Goal: Information Seeking & Learning: Learn about a topic

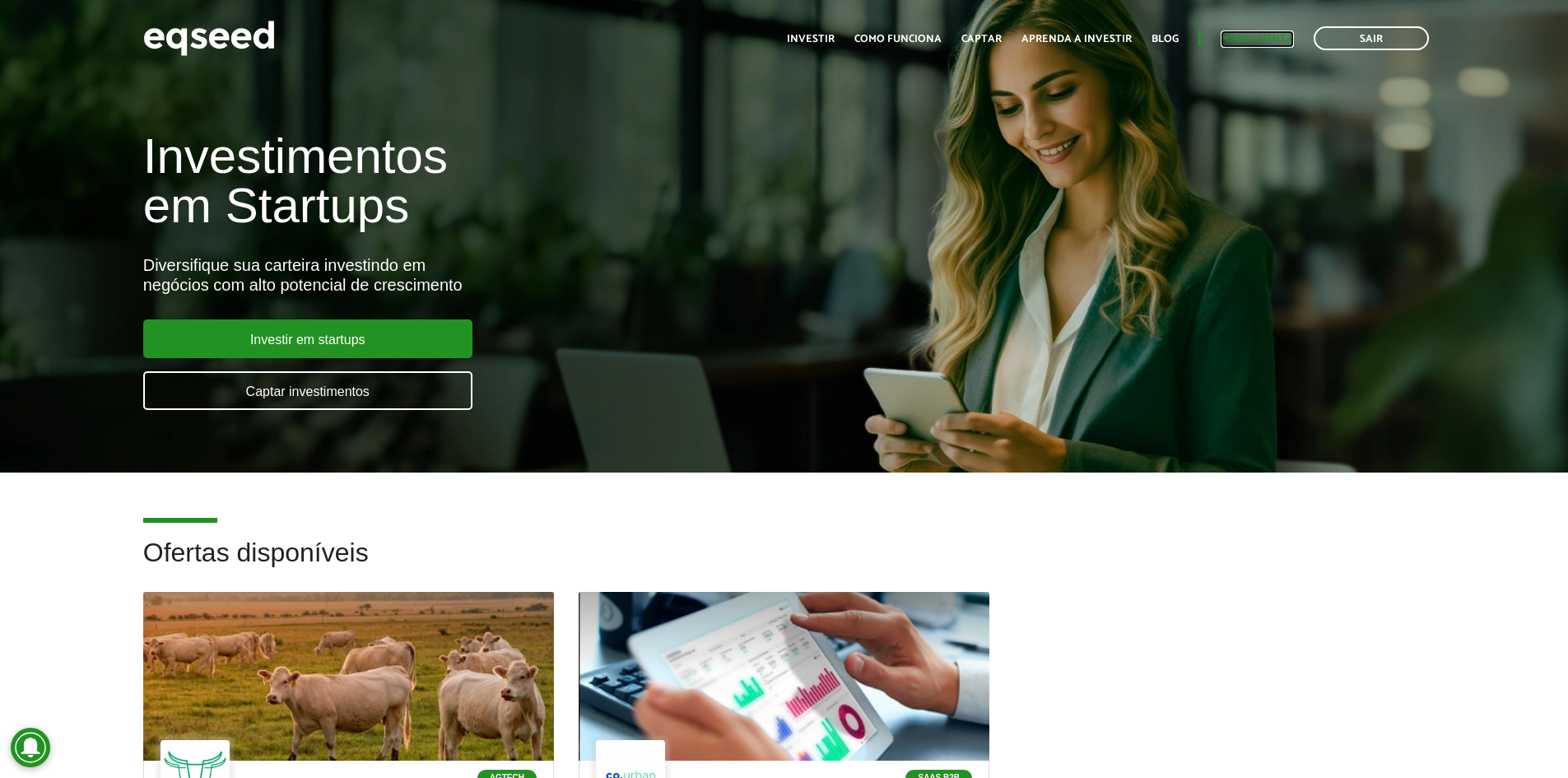
click at [1275, 38] on link "Minha conta" at bounding box center [1256, 39] width 73 height 11
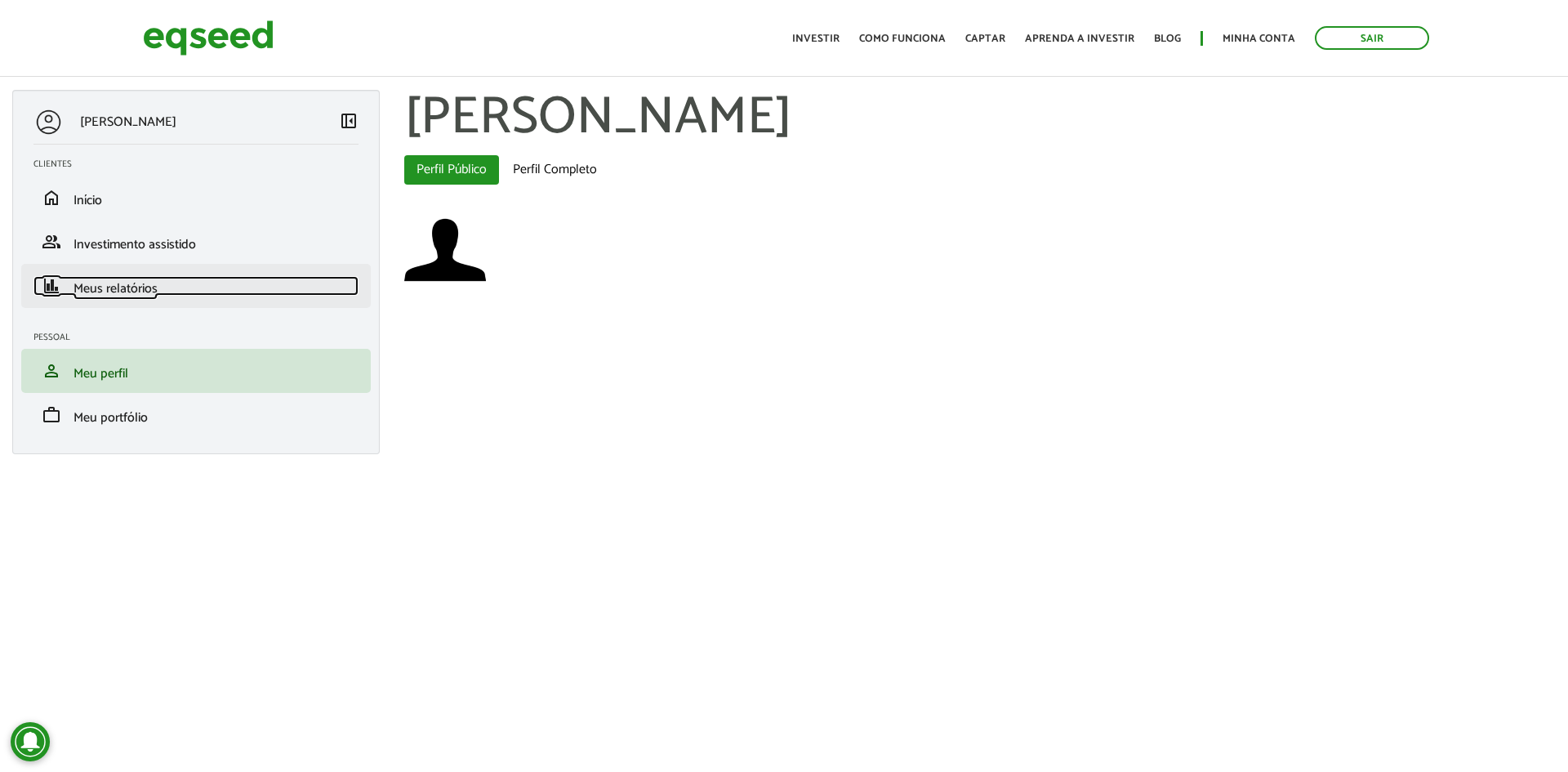
click at [126, 285] on span "Meus relatórios" at bounding box center [115, 288] width 84 height 22
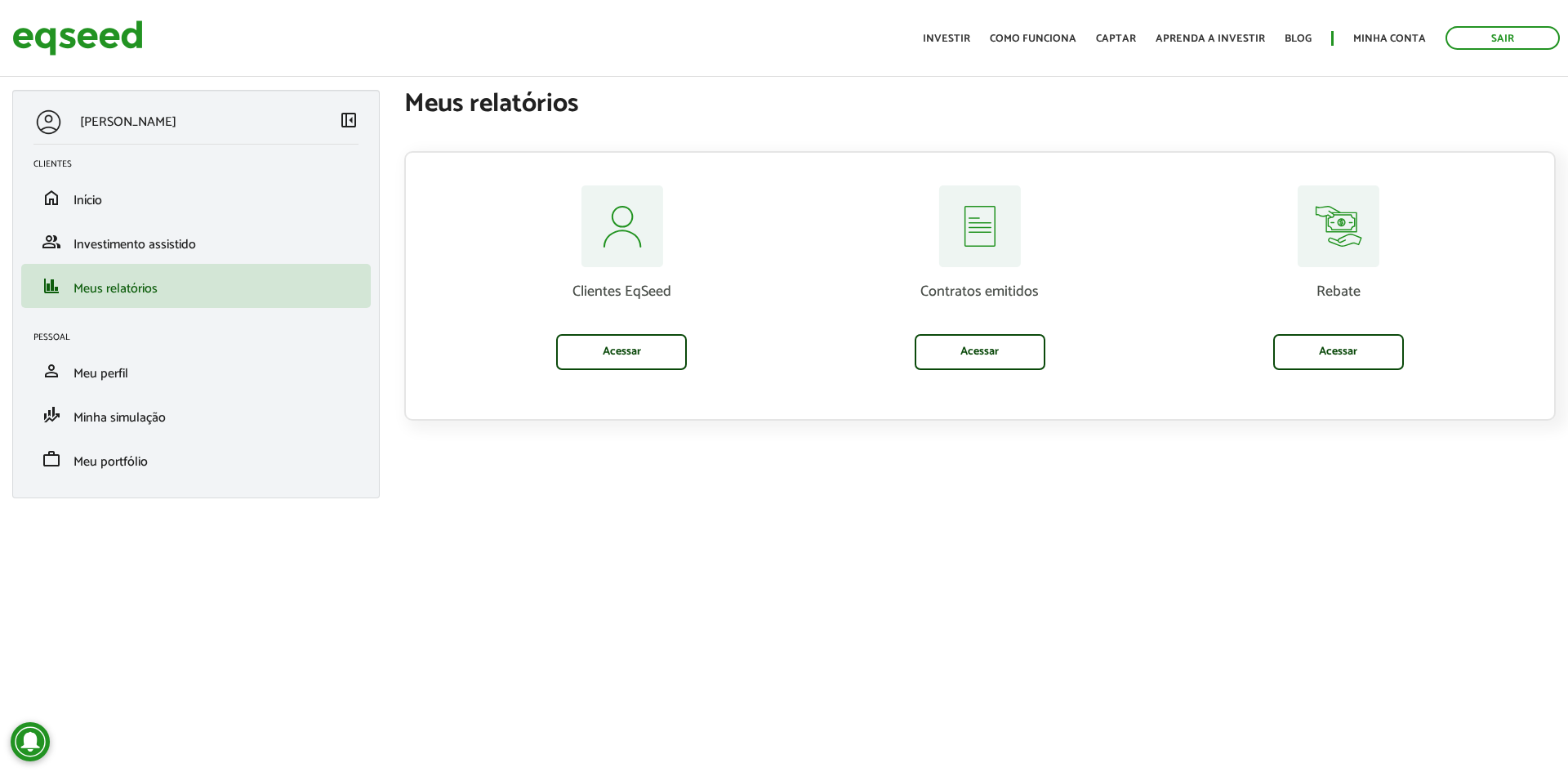
click at [349, 115] on span "left_panel_close" at bounding box center [349, 120] width 20 height 20
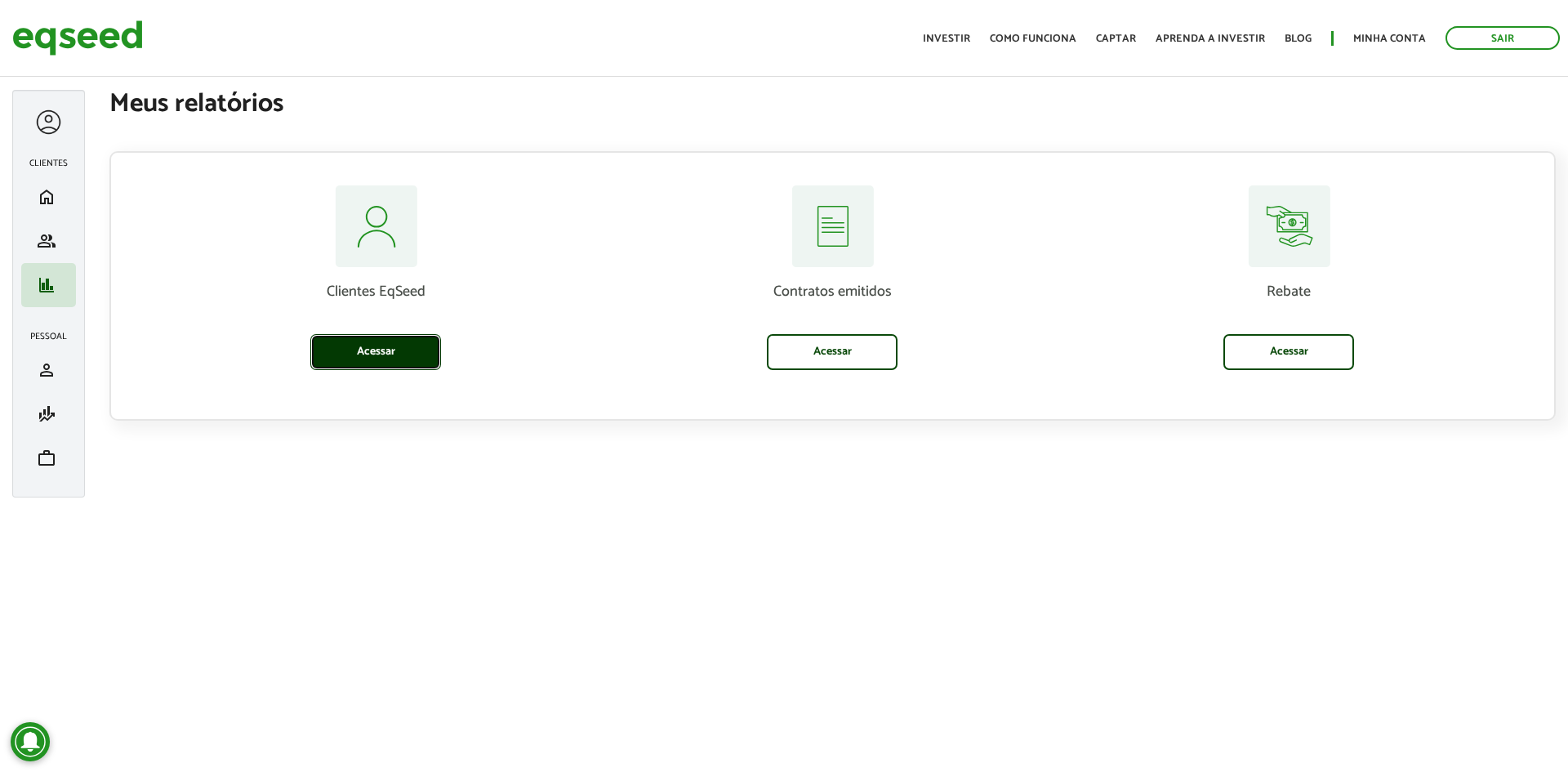
click at [406, 356] on link "Acessar" at bounding box center [376, 352] width 131 height 36
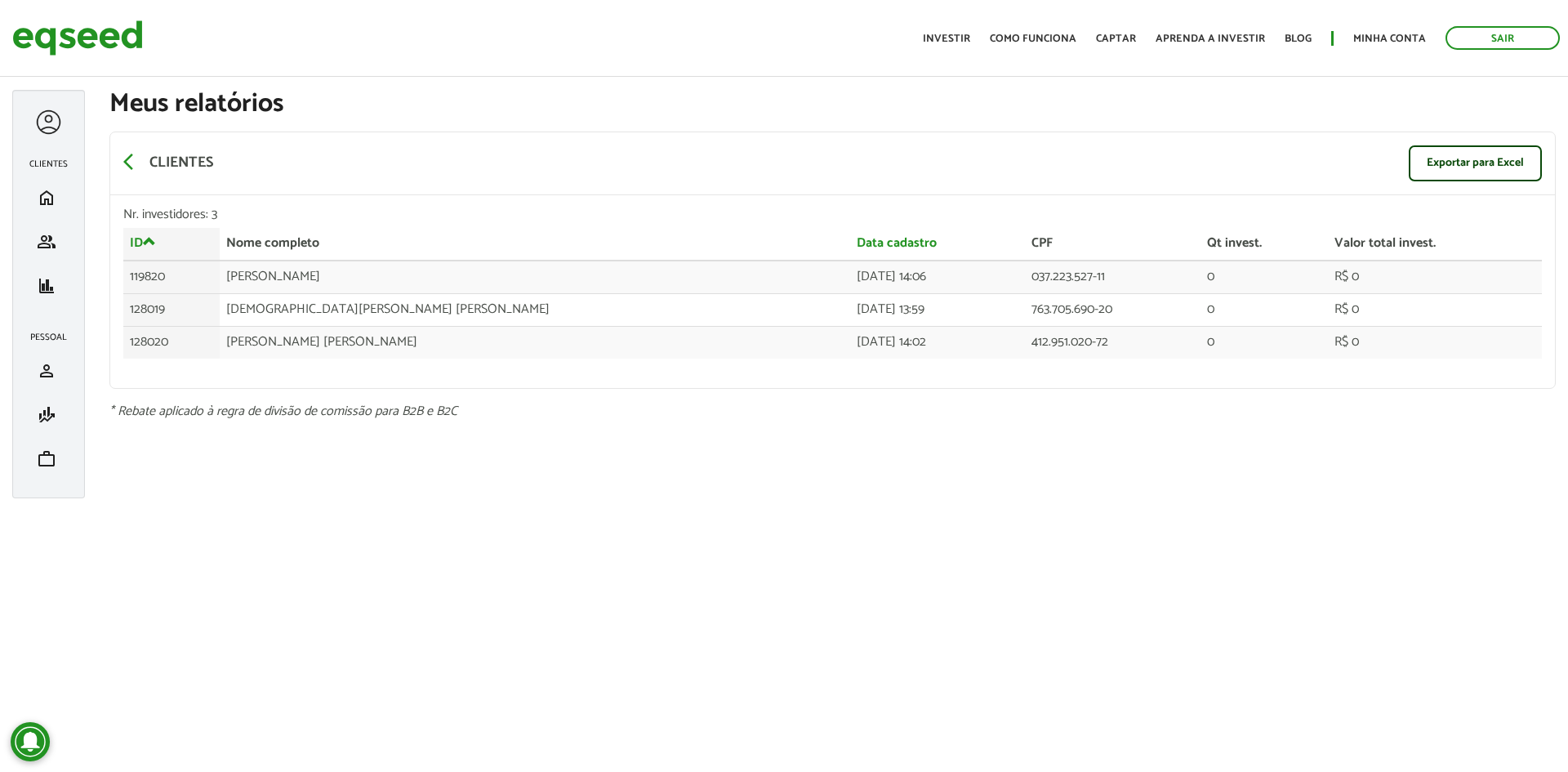
click at [54, 127] on div at bounding box center [48, 123] width 30 height 30
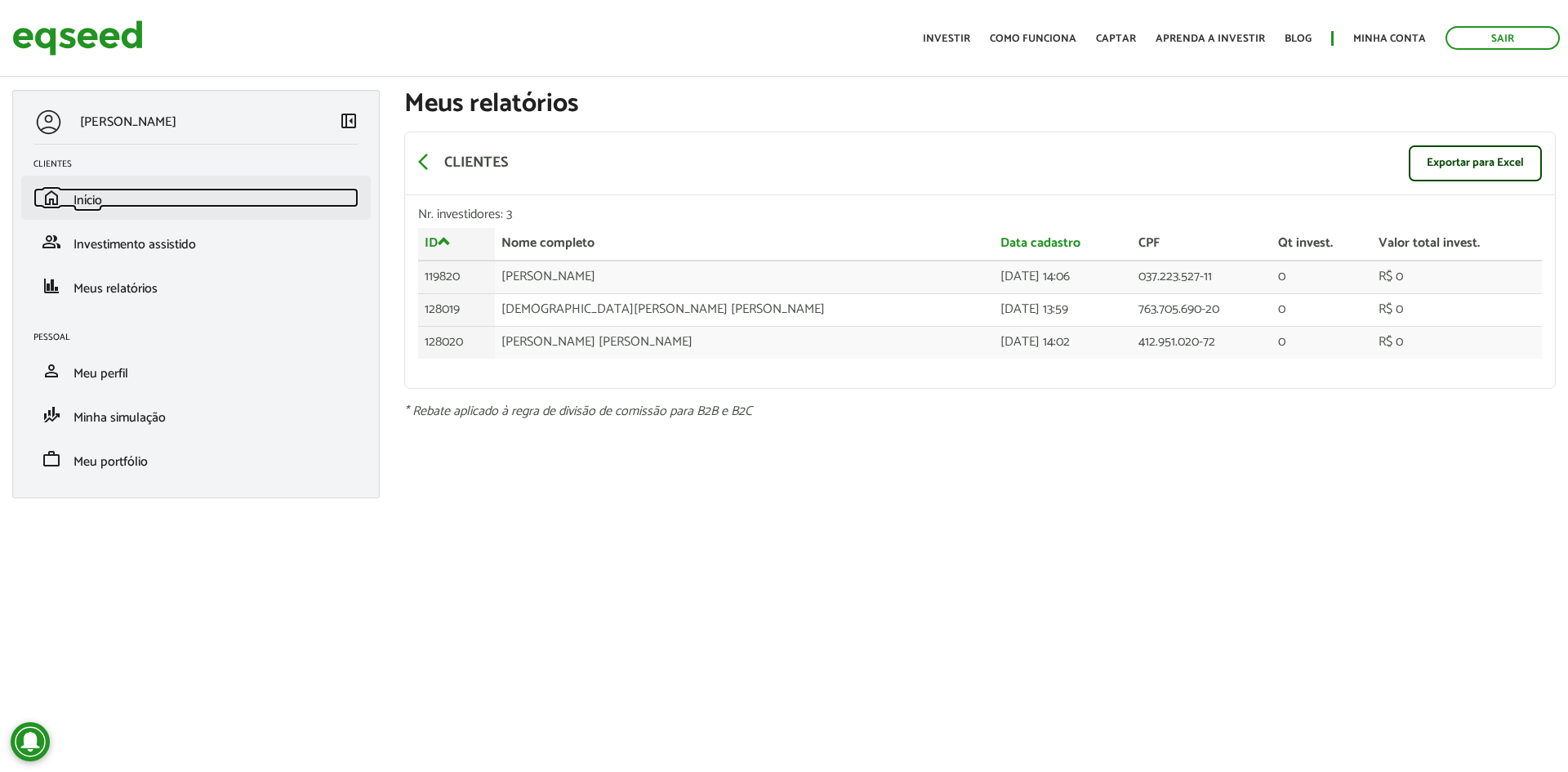
click at [97, 201] on span "Início" at bounding box center [88, 200] width 29 height 22
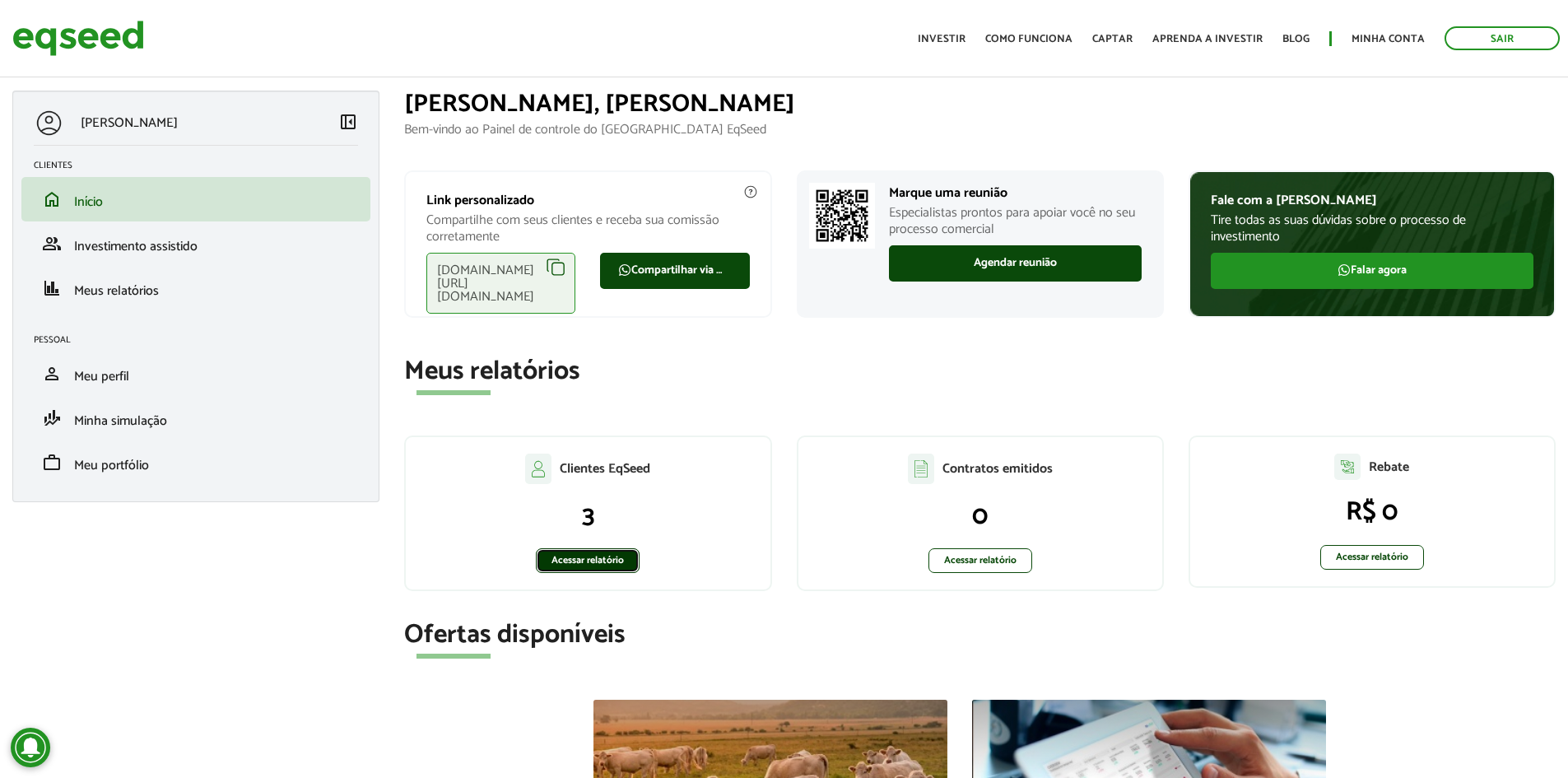
click at [605, 562] on link "Acessar relatório" at bounding box center [587, 560] width 104 height 24
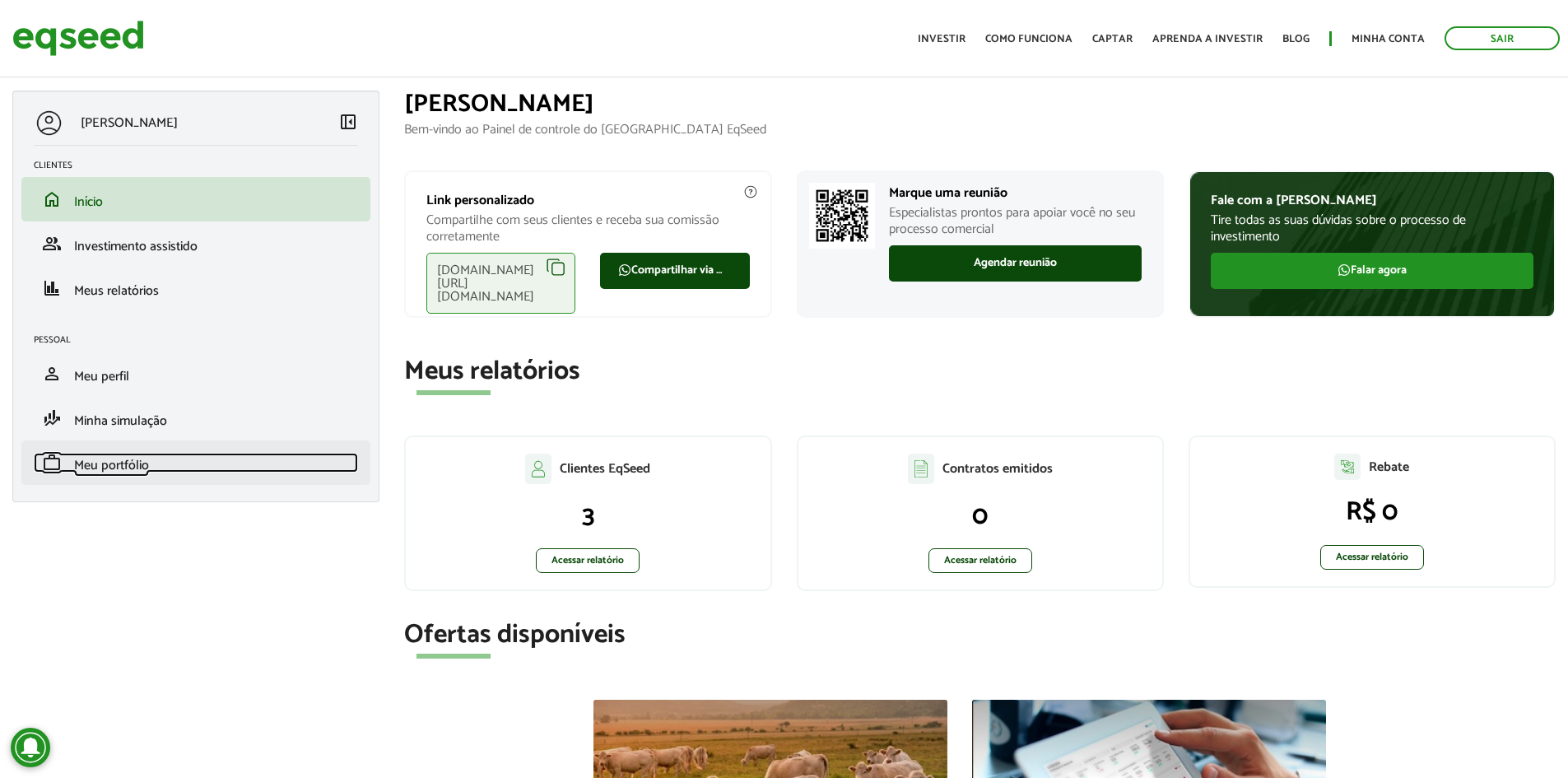
click at [114, 454] on span "Meu portfólio" at bounding box center [111, 465] width 75 height 23
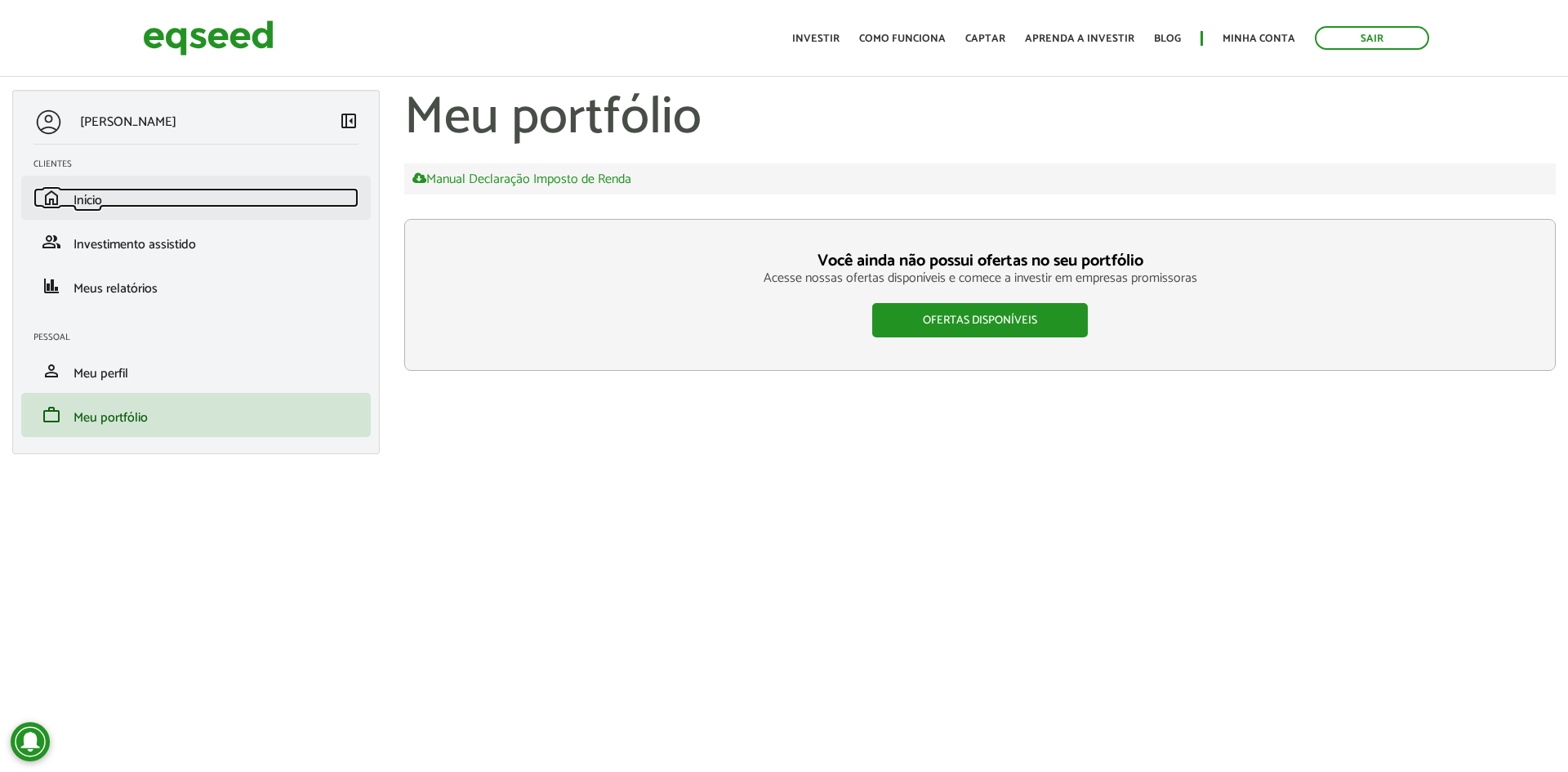
click at [68, 200] on link "home Início" at bounding box center [195, 198] width 325 height 20
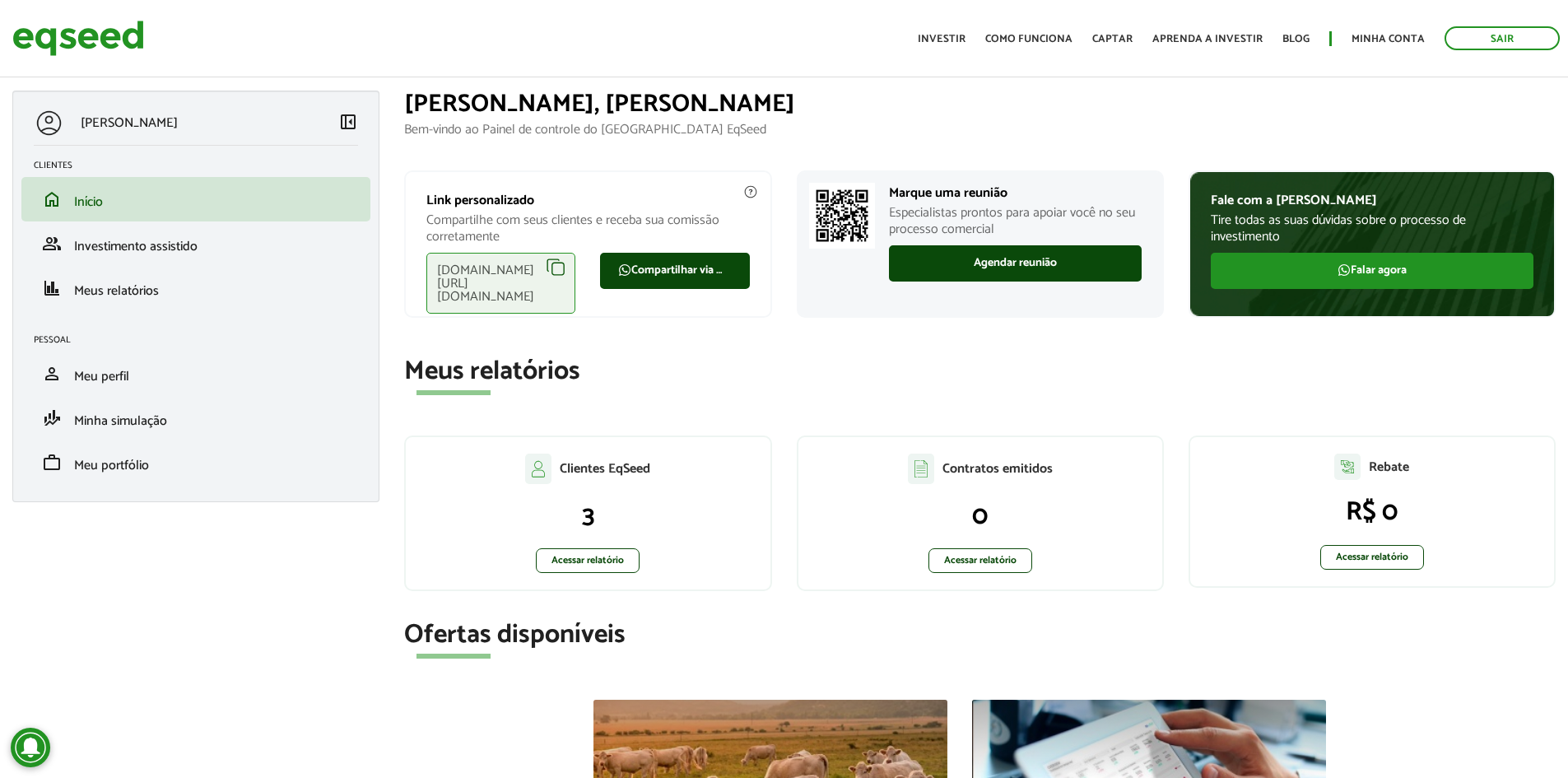
click at [554, 261] on div "[DOMAIN_NAME][URL][DOMAIN_NAME]" at bounding box center [500, 283] width 149 height 61
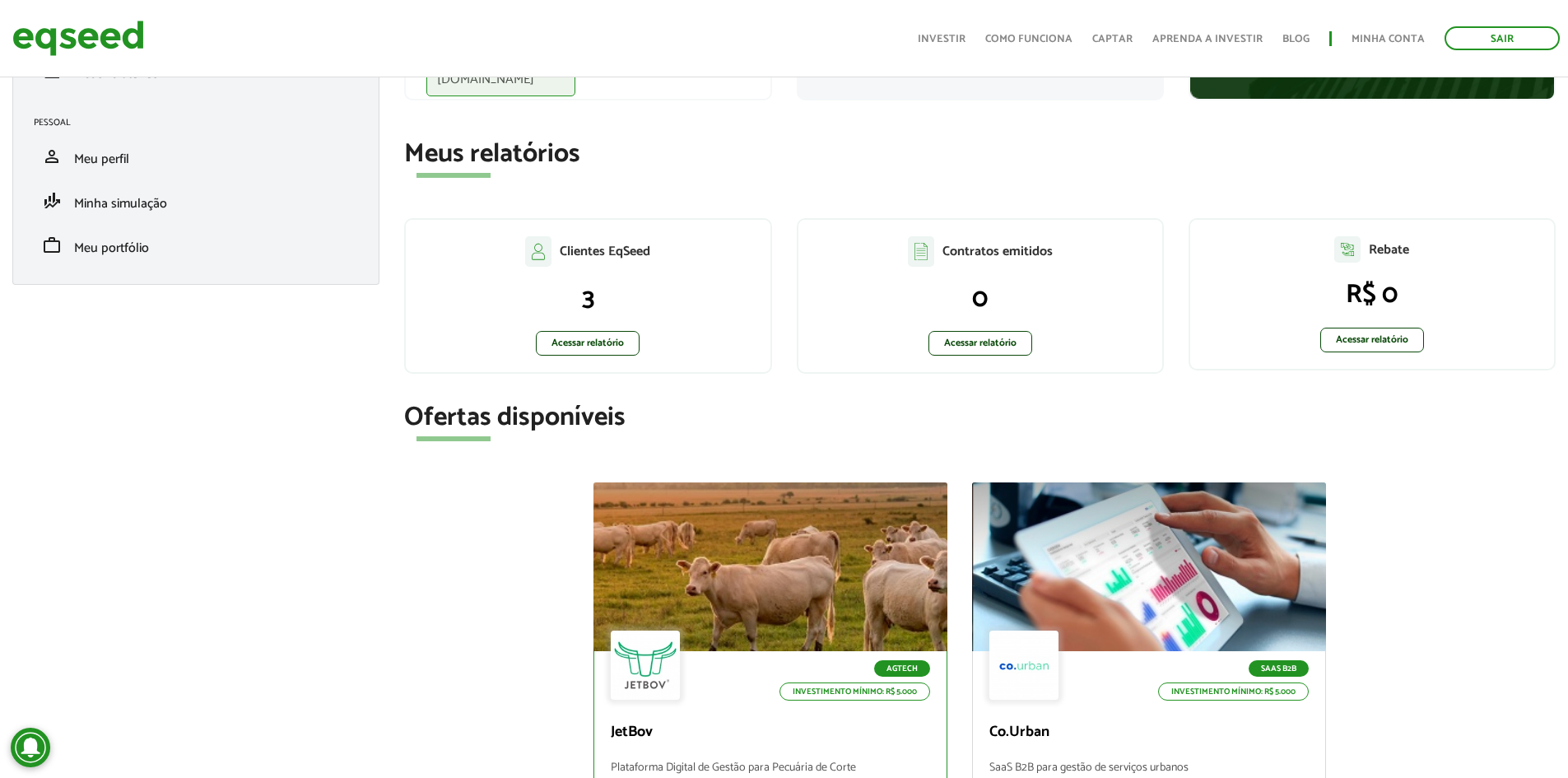
scroll to position [247, 0]
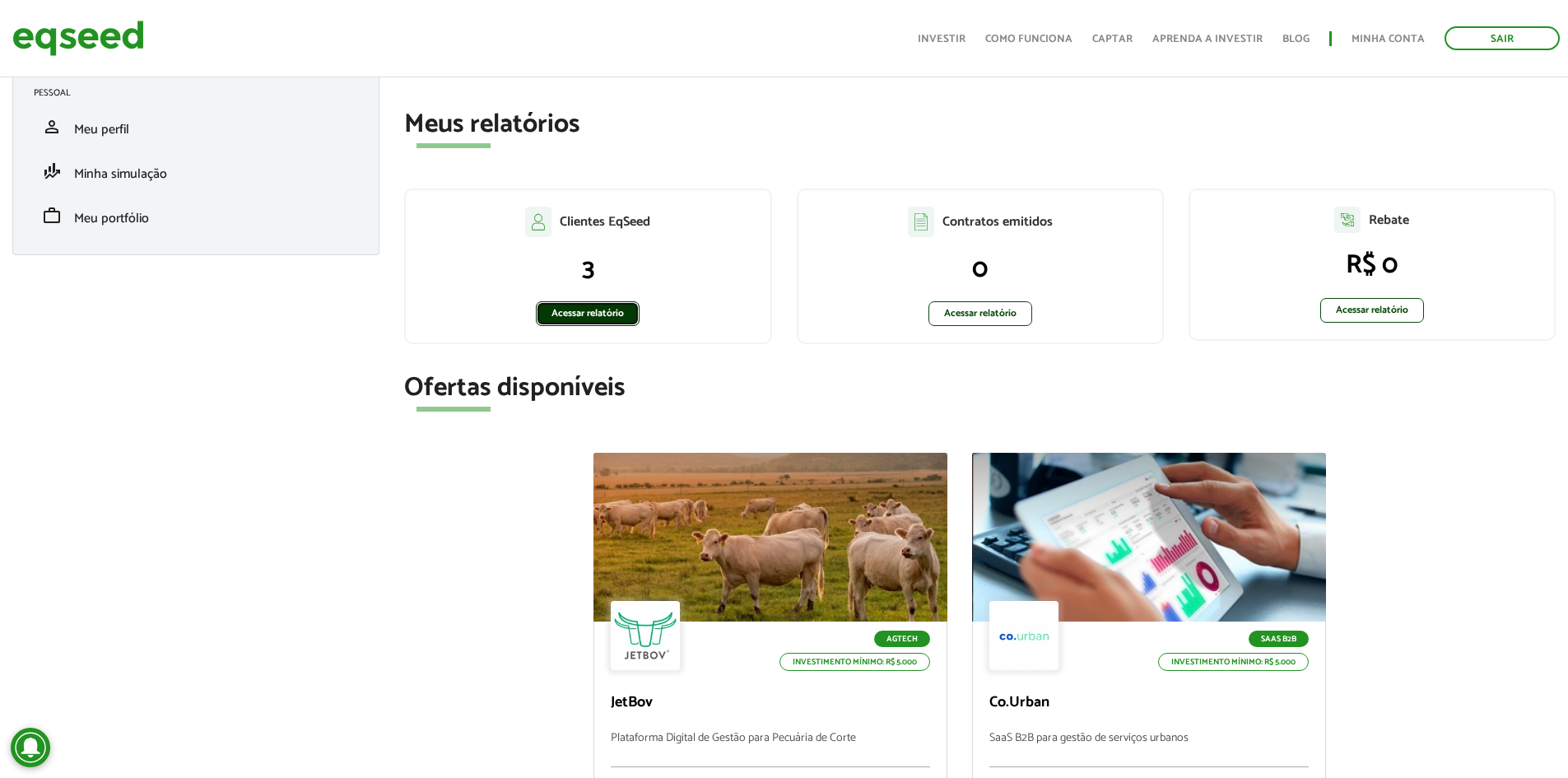
click at [597, 310] on link "Acessar relatório" at bounding box center [587, 313] width 104 height 24
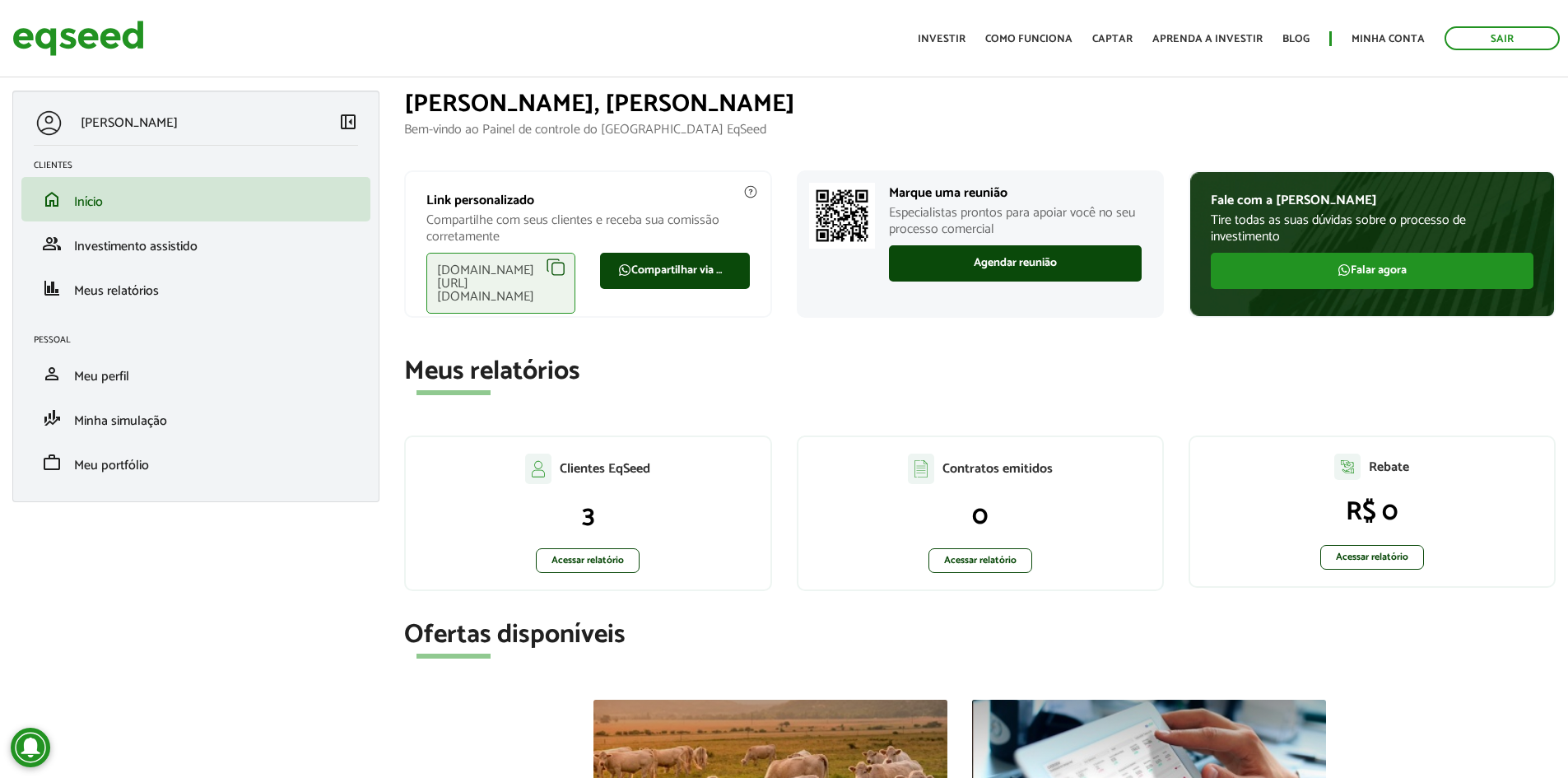
click at [556, 266] on div "eqseed.com/a/is/andre.blak" at bounding box center [500, 283] width 149 height 61
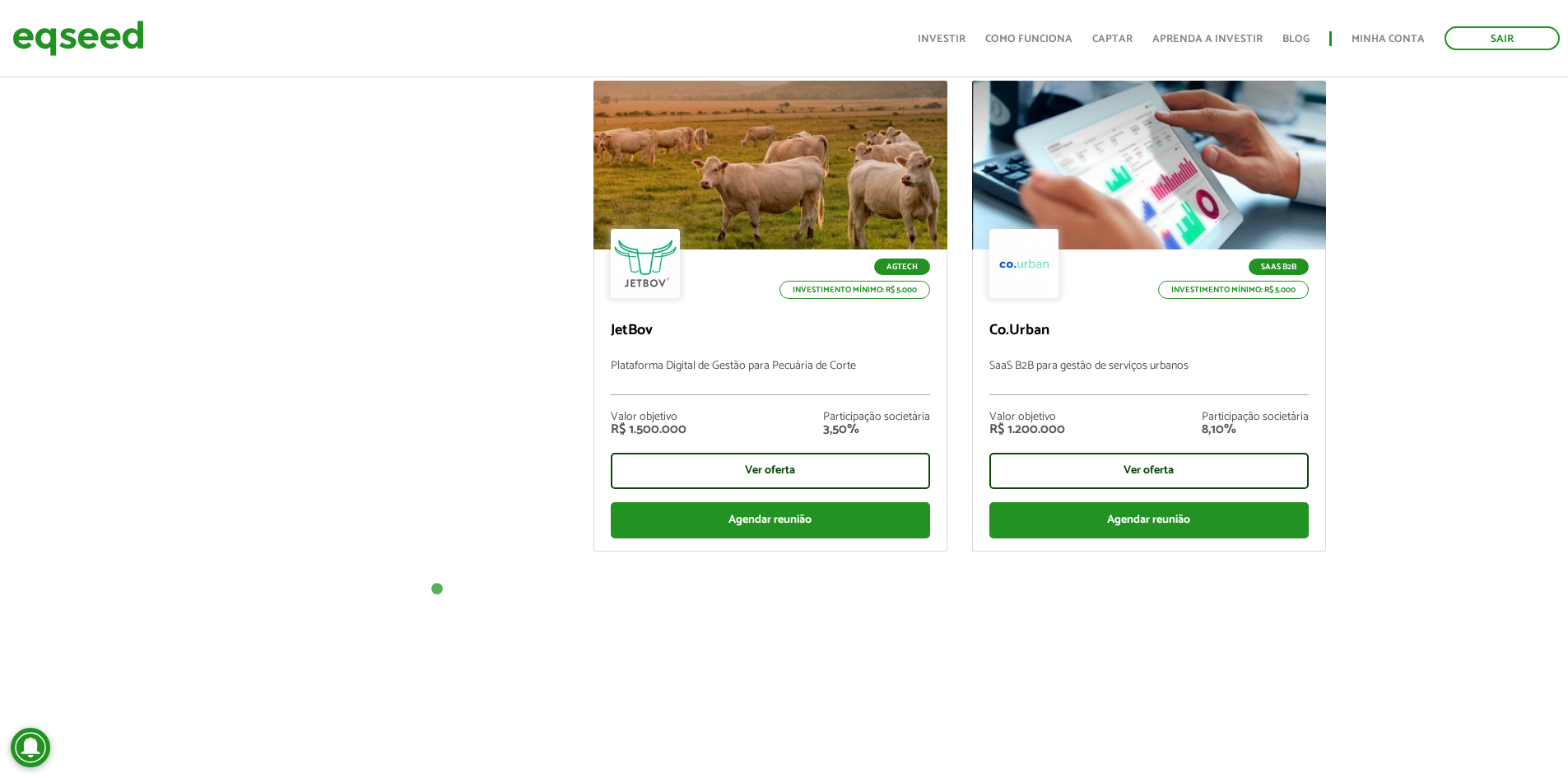
scroll to position [659, 0]
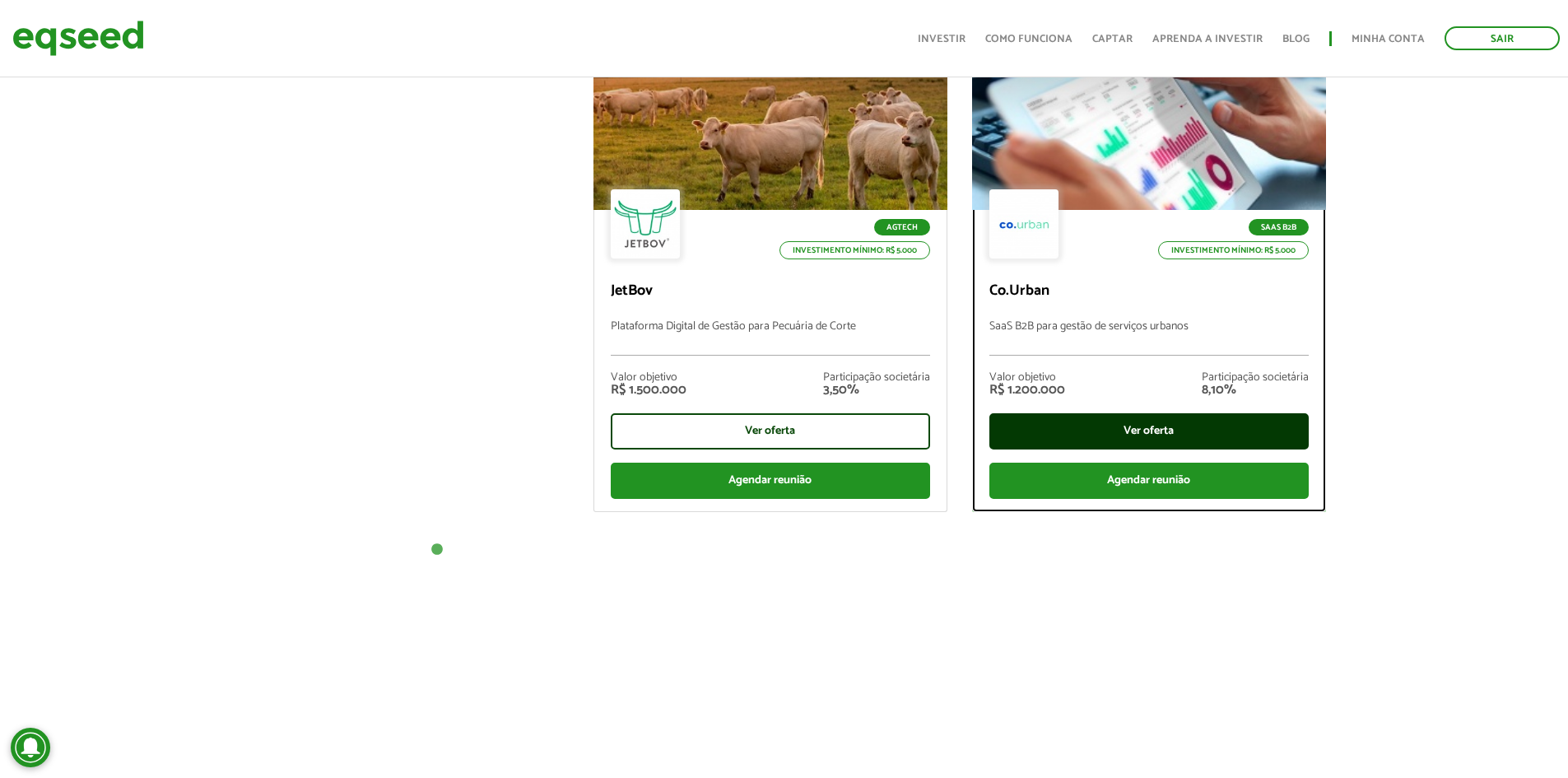
click at [1142, 440] on div "Ver oferta" at bounding box center [1149, 431] width 319 height 36
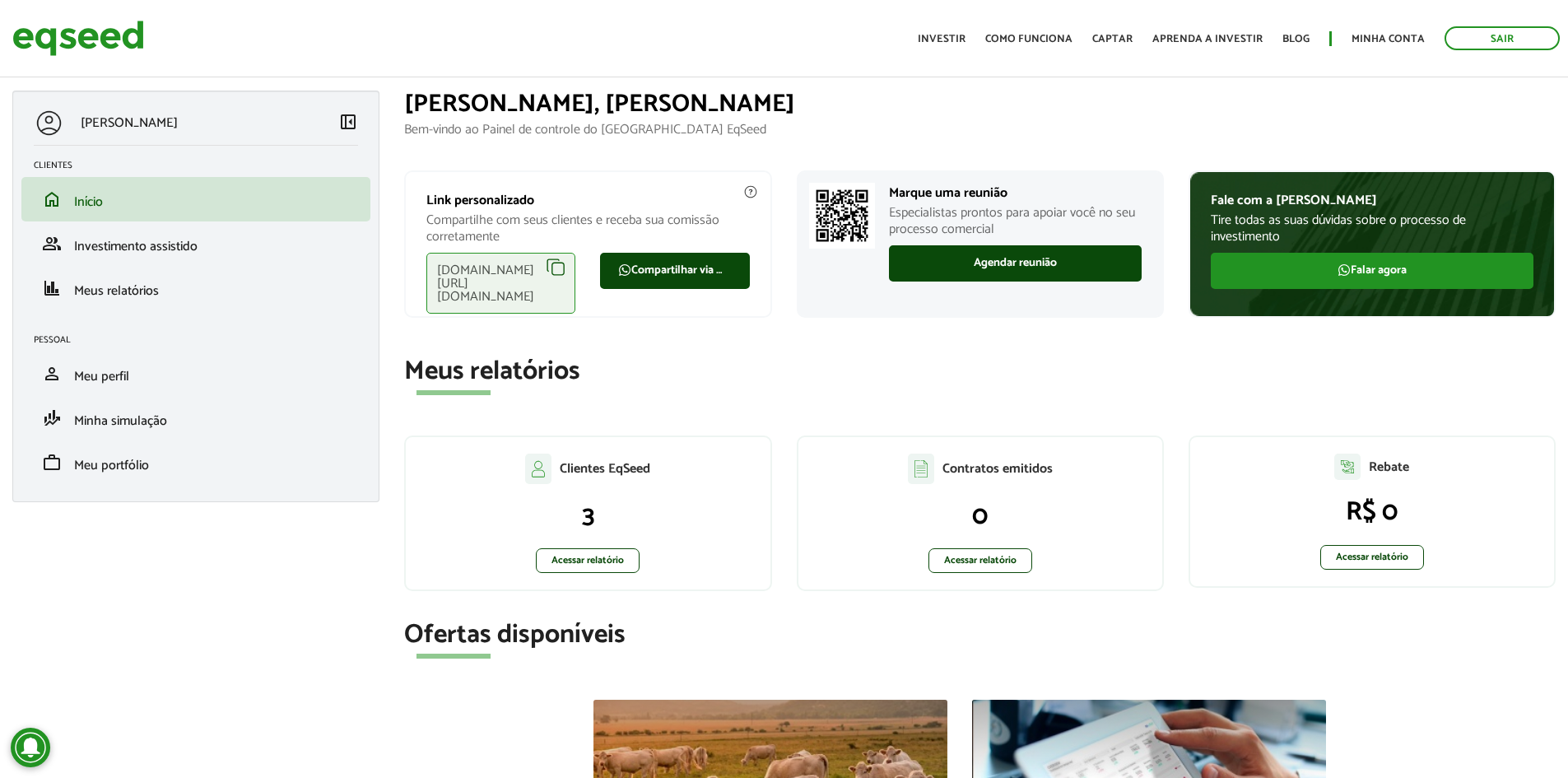
click at [558, 264] on div "[DOMAIN_NAME][URL][DOMAIN_NAME]" at bounding box center [500, 283] width 149 height 61
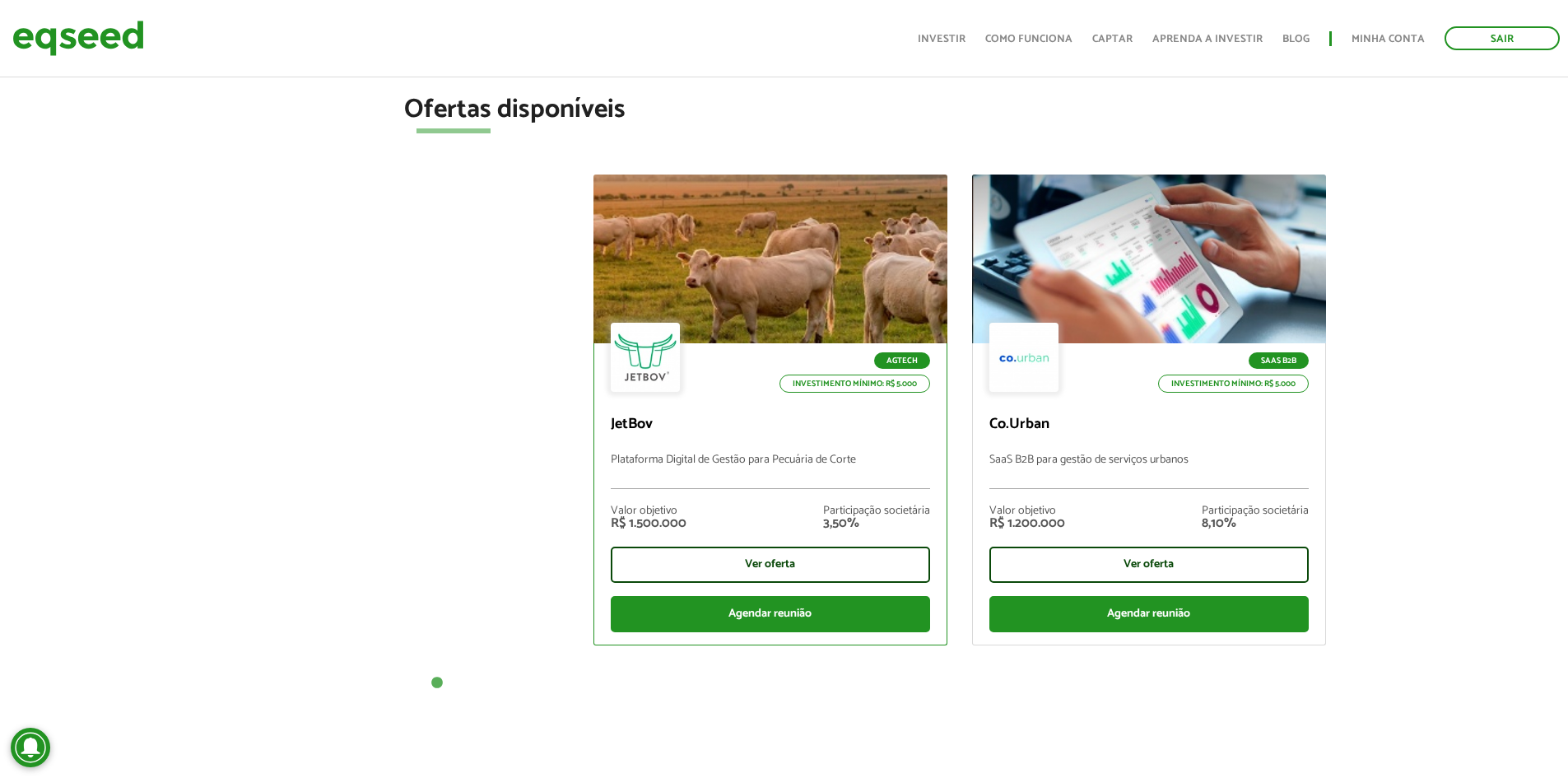
scroll to position [576, 0]
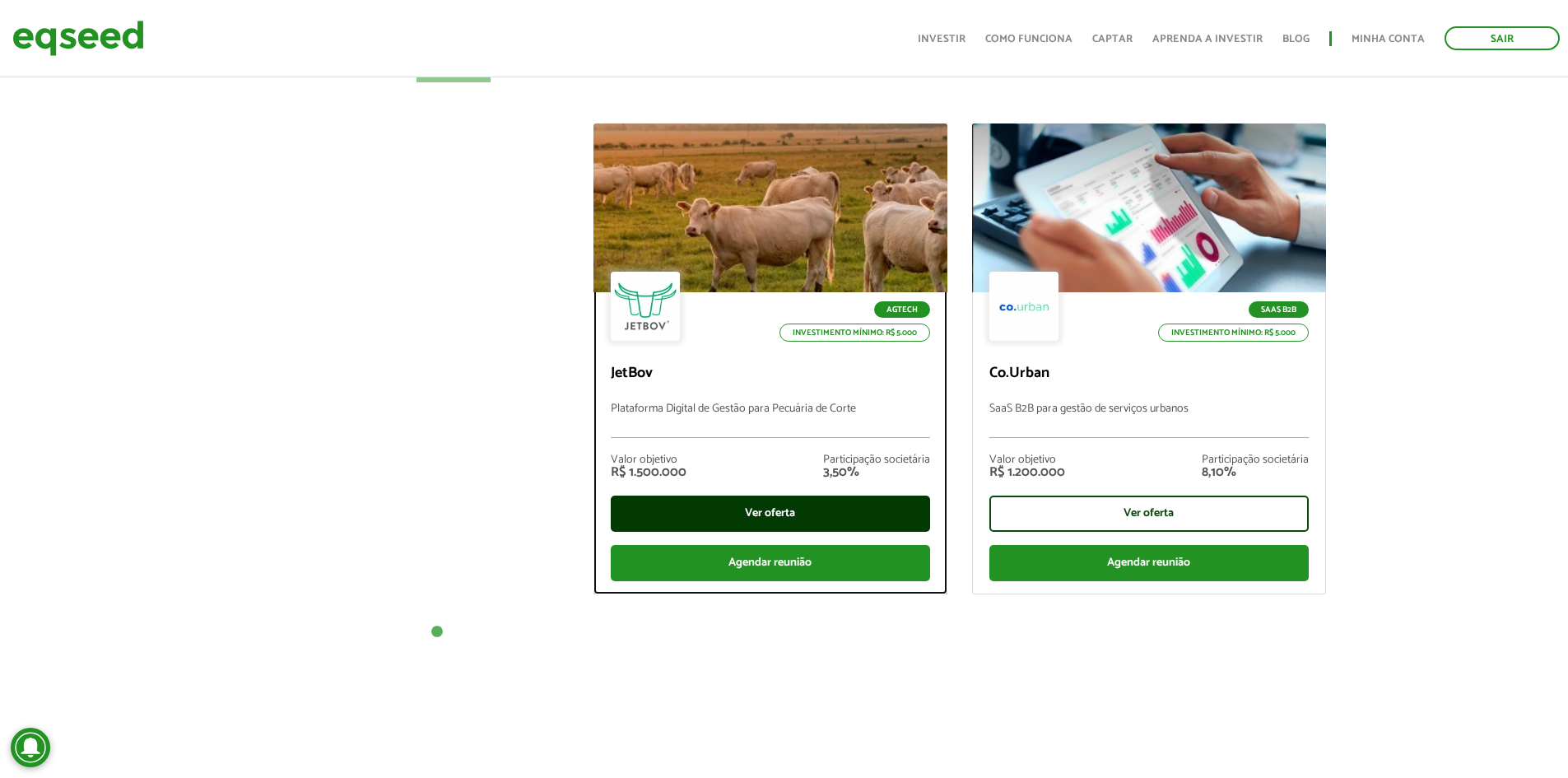
click at [782, 514] on div "Ver oferta" at bounding box center [770, 514] width 319 height 36
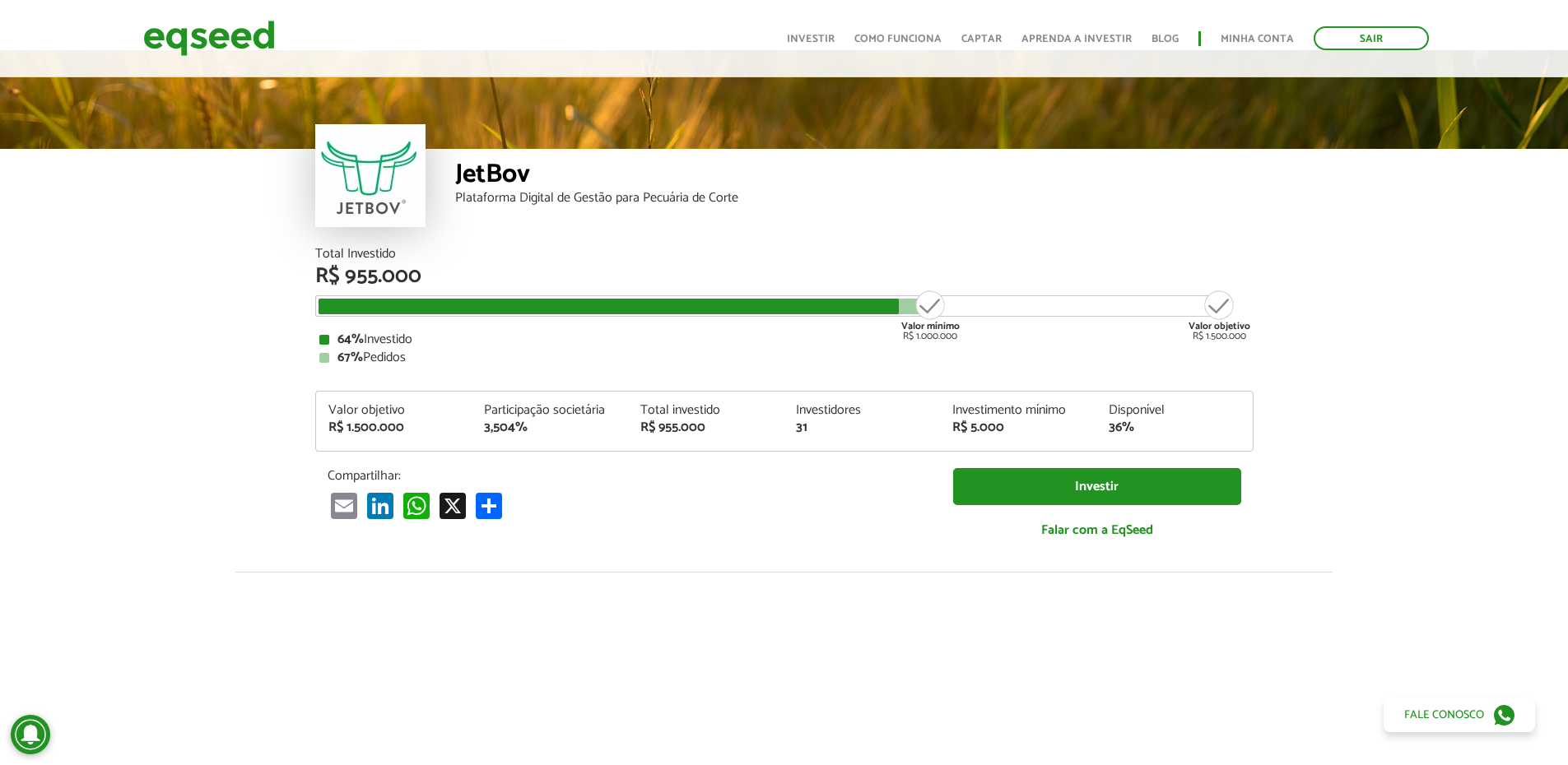
scroll to position [12, 0]
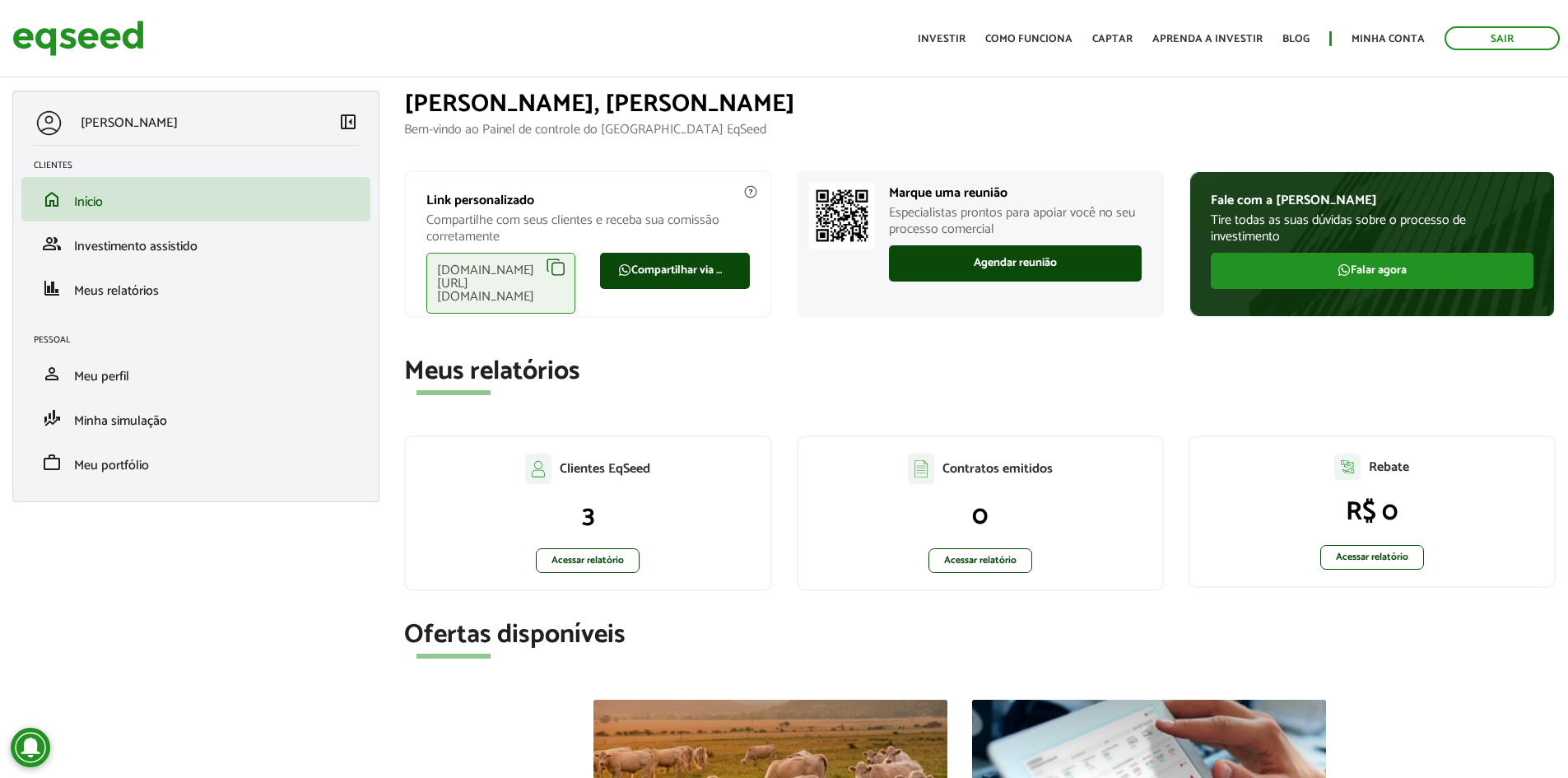
scroll to position [576, 0]
